Goal: Task Accomplishment & Management: Manage account settings

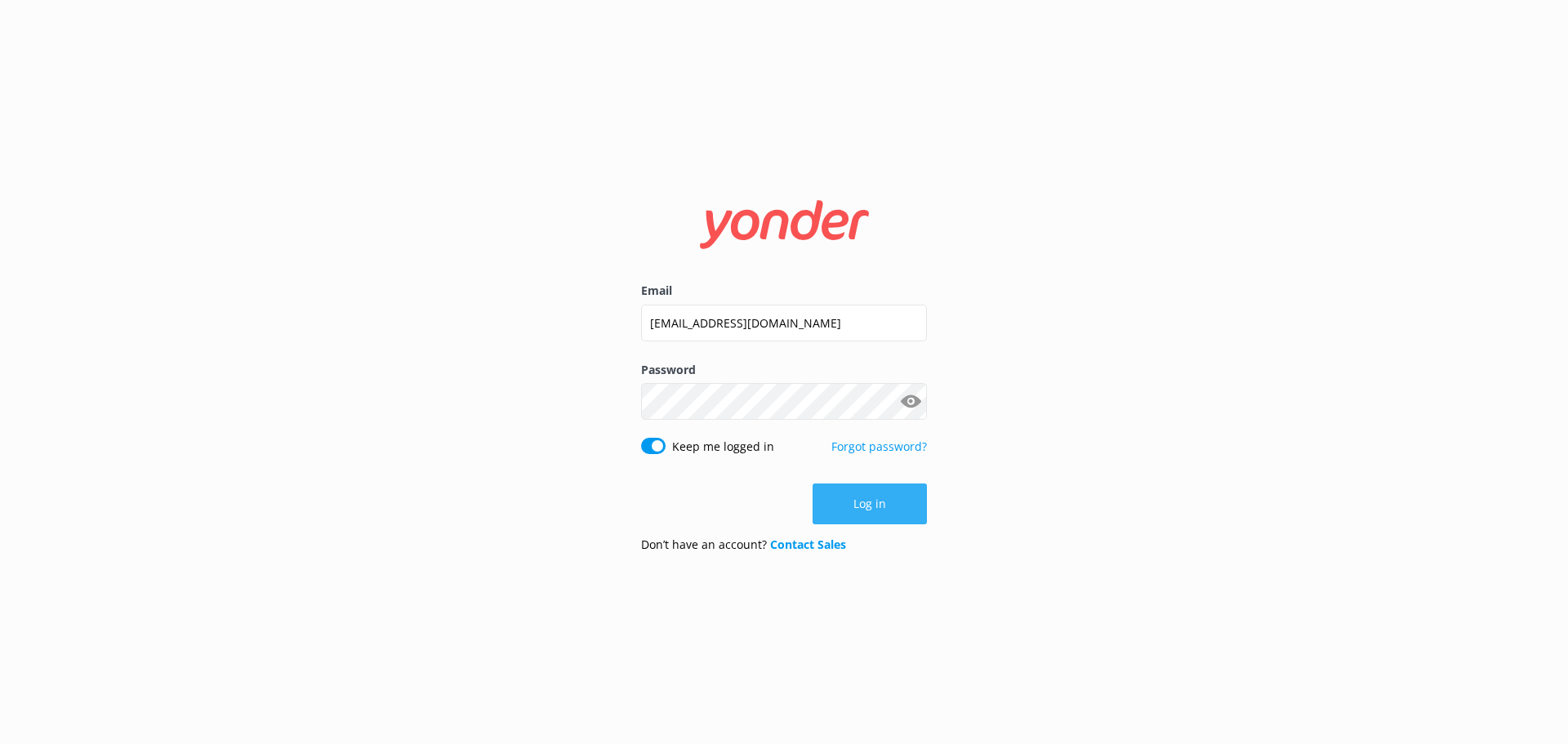
click at [869, 501] on button "Log in" at bounding box center [869, 504] width 114 height 41
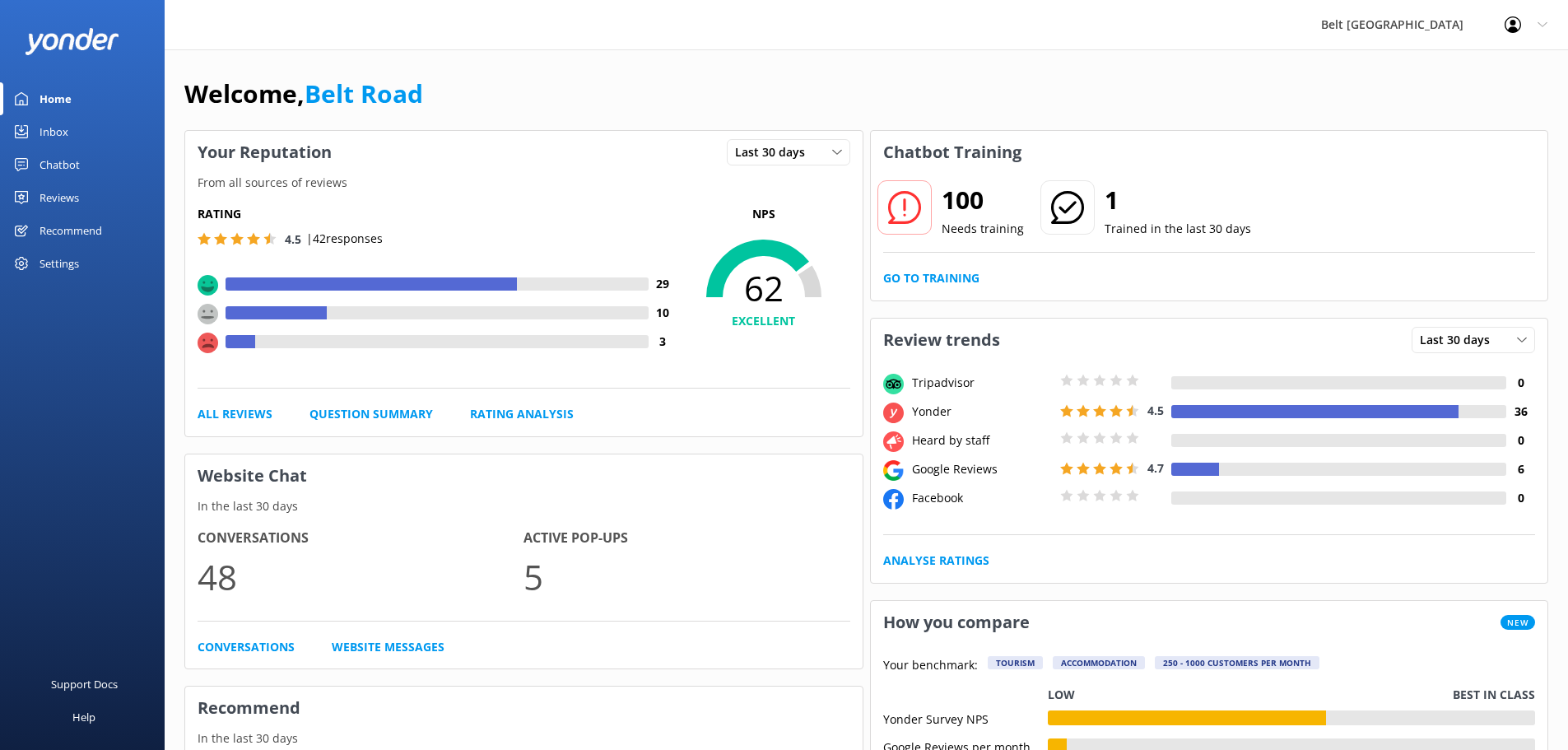
click at [83, 203] on link "Reviews" at bounding box center [82, 197] width 165 height 33
